Goal: Transaction & Acquisition: Download file/media

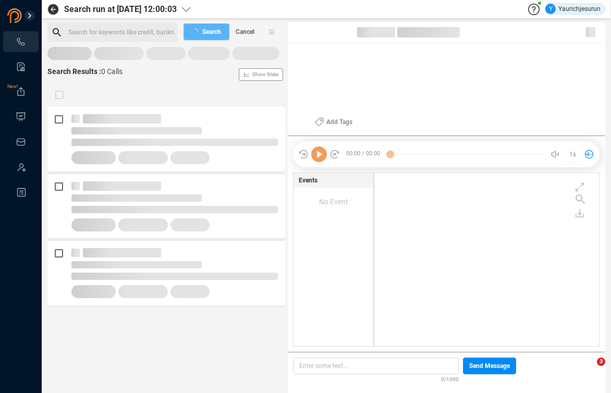
scroll to position [171, 219]
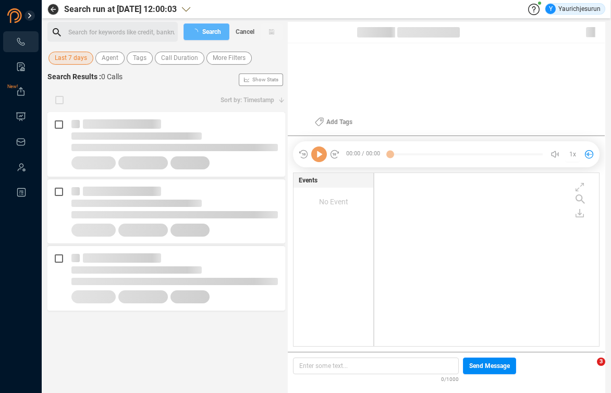
click at [79, 58] on span "Last 7 days" at bounding box center [71, 58] width 32 height 13
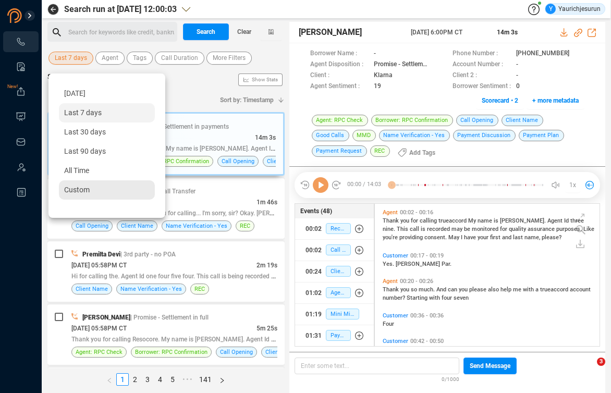
scroll to position [140, 219]
click at [82, 193] on span "Custom" at bounding box center [77, 190] width 26 height 8
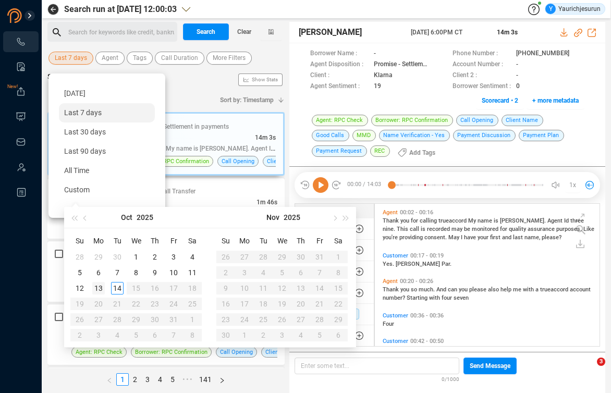
type input "[DATE]"
click at [99, 288] on div "13" at bounding box center [98, 288] width 13 height 13
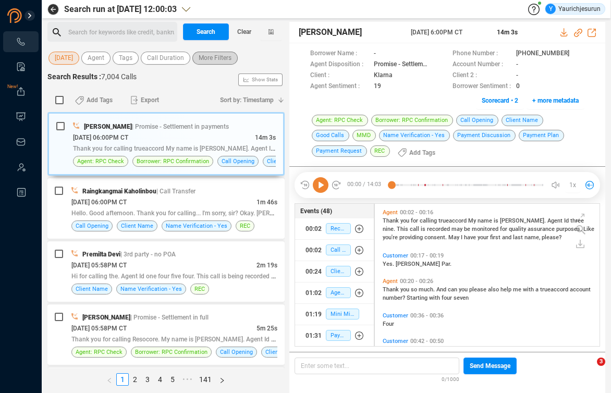
click at [225, 56] on span "More Filters" at bounding box center [215, 58] width 33 height 13
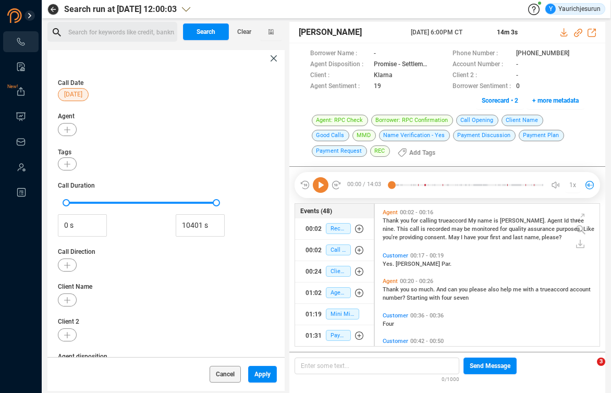
scroll to position [138, 0]
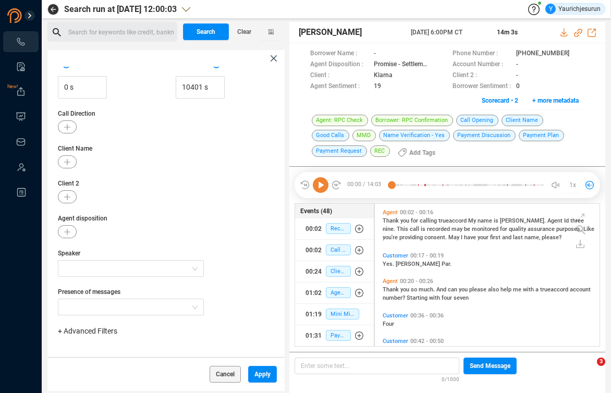
click at [82, 330] on span "+ Advanced Filters" at bounding box center [87, 331] width 59 height 8
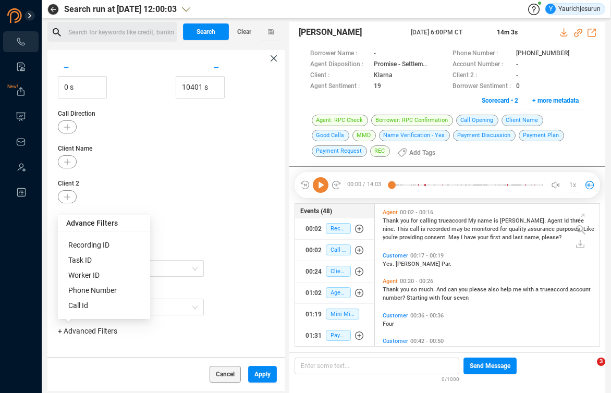
click at [109, 286] on div "Phone Number" at bounding box center [103, 290] width 71 height 11
click at [106, 295] on div "Phone Number" at bounding box center [103, 290] width 71 height 11
click at [107, 292] on span "Phone Number" at bounding box center [92, 290] width 48 height 8
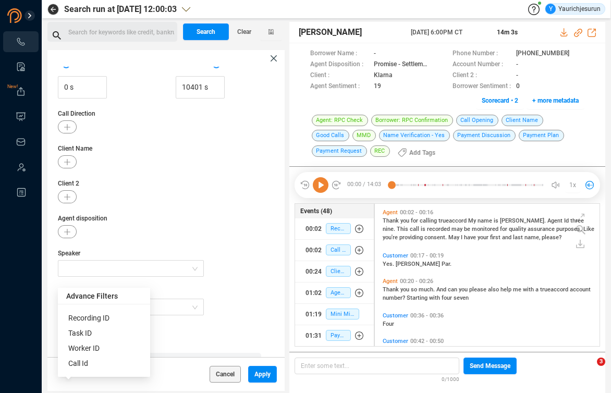
scroll to position [187, 0]
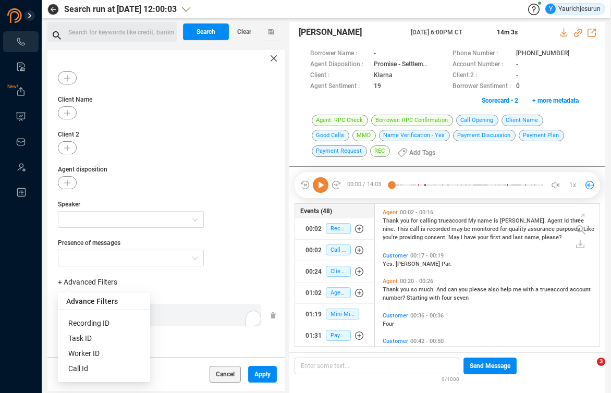
click at [175, 319] on div "Enter a comma separated list ﻿" at bounding box center [162, 315] width 198 height 22
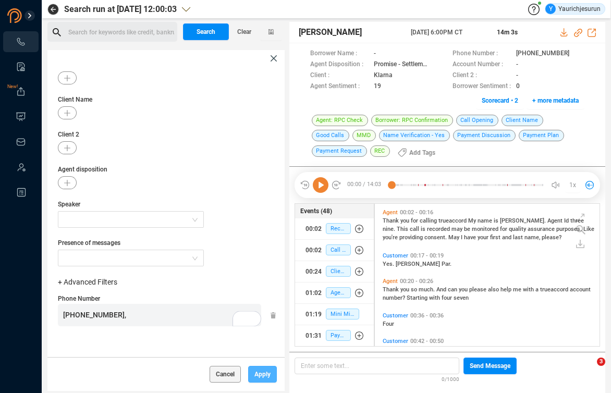
scroll to position [516, 0]
click at [261, 378] on span "Apply" at bounding box center [262, 374] width 16 height 17
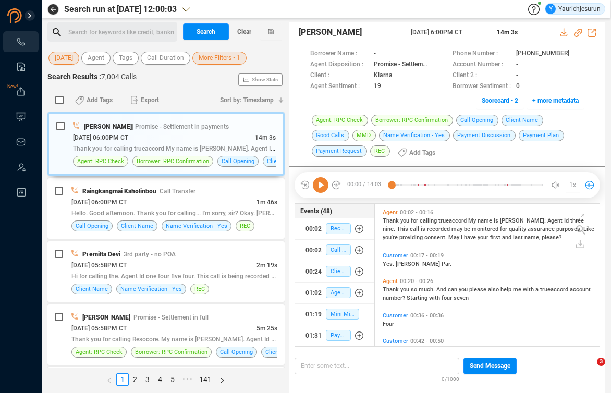
scroll to position [0, 0]
click at [198, 25] on span "Search" at bounding box center [206, 31] width 19 height 17
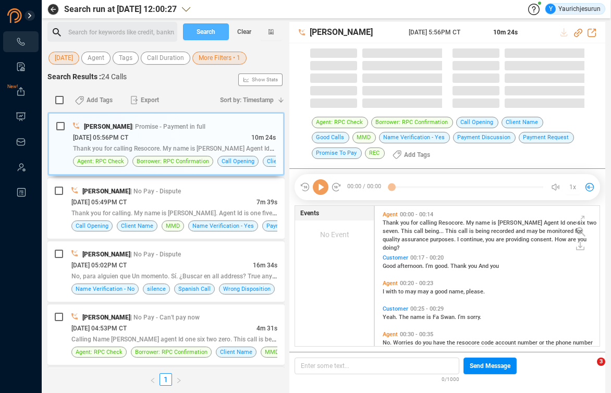
scroll to position [140, 219]
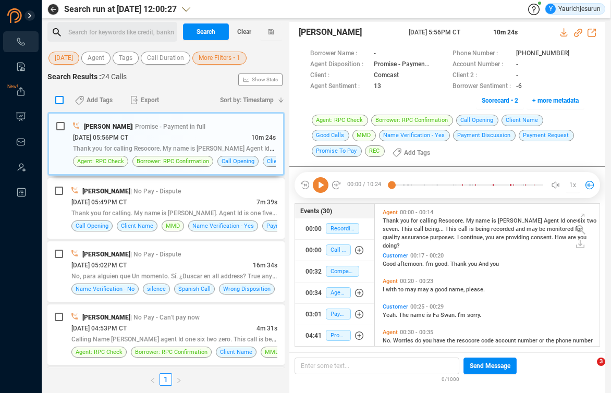
click at [59, 104] on label at bounding box center [60, 100] width 14 height 16
click at [59, 104] on input "checkbox" at bounding box center [59, 100] width 8 height 8
checkbox input "true"
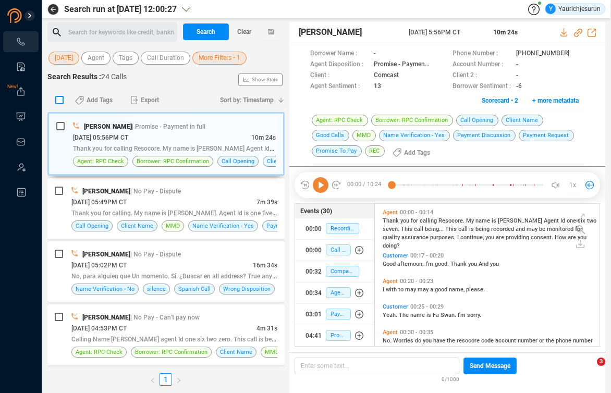
checkbox input "true"
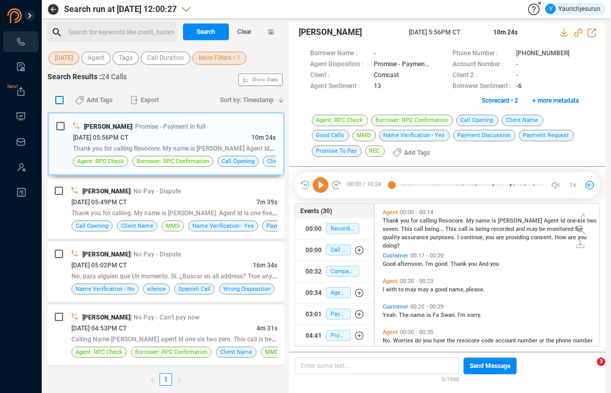
checkbox input "true"
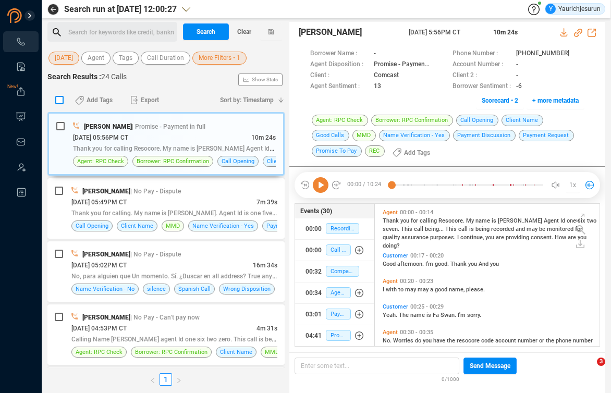
checkbox input "true"
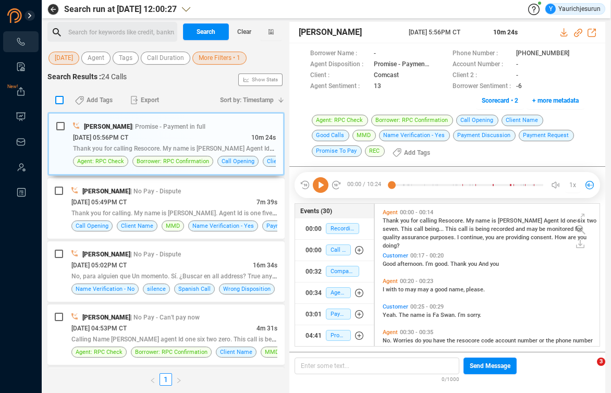
checkbox input "true"
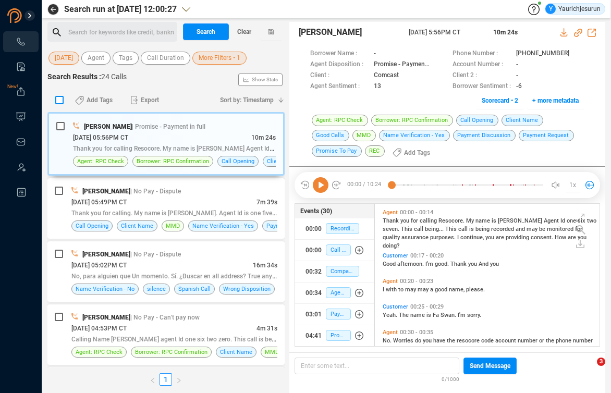
checkbox input "true"
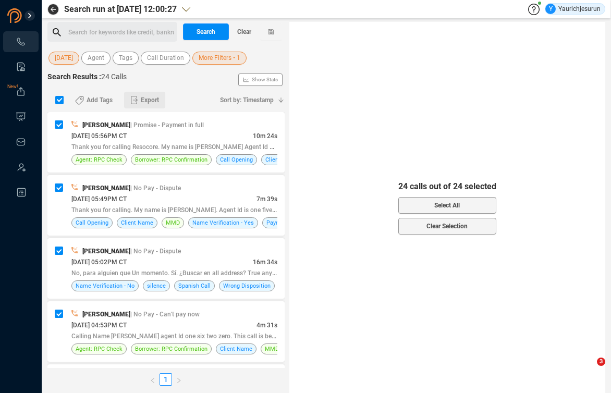
click at [145, 103] on span "Export" at bounding box center [150, 100] width 18 height 17
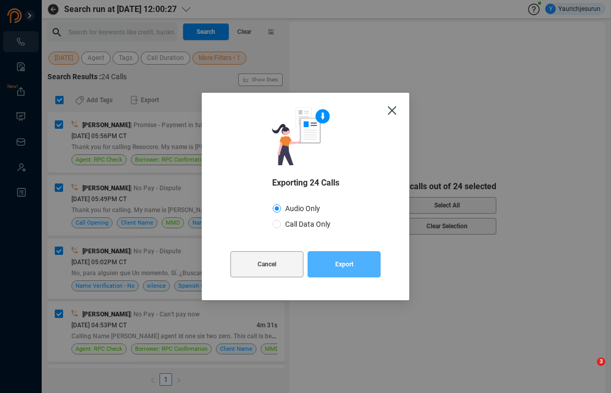
click at [354, 271] on button "Export" at bounding box center [344, 264] width 73 height 26
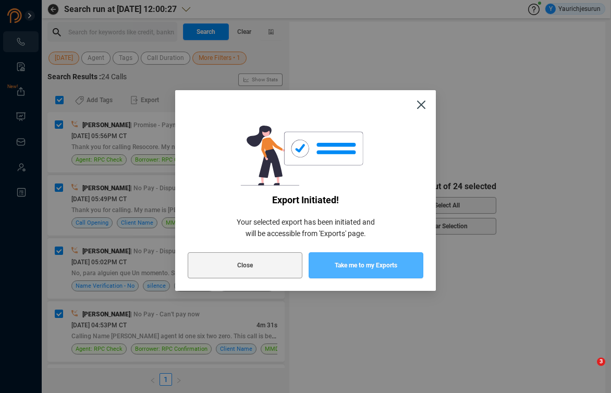
click at [354, 271] on span "Take me to my Exports" at bounding box center [366, 265] width 63 height 26
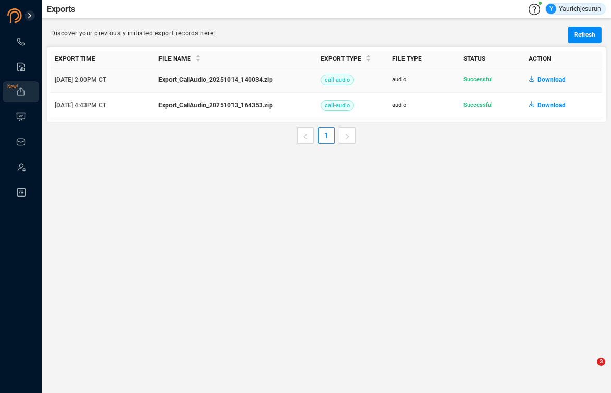
click at [548, 77] on span "Download" at bounding box center [551, 79] width 28 height 17
